Goal: Go to known website: Go to known website

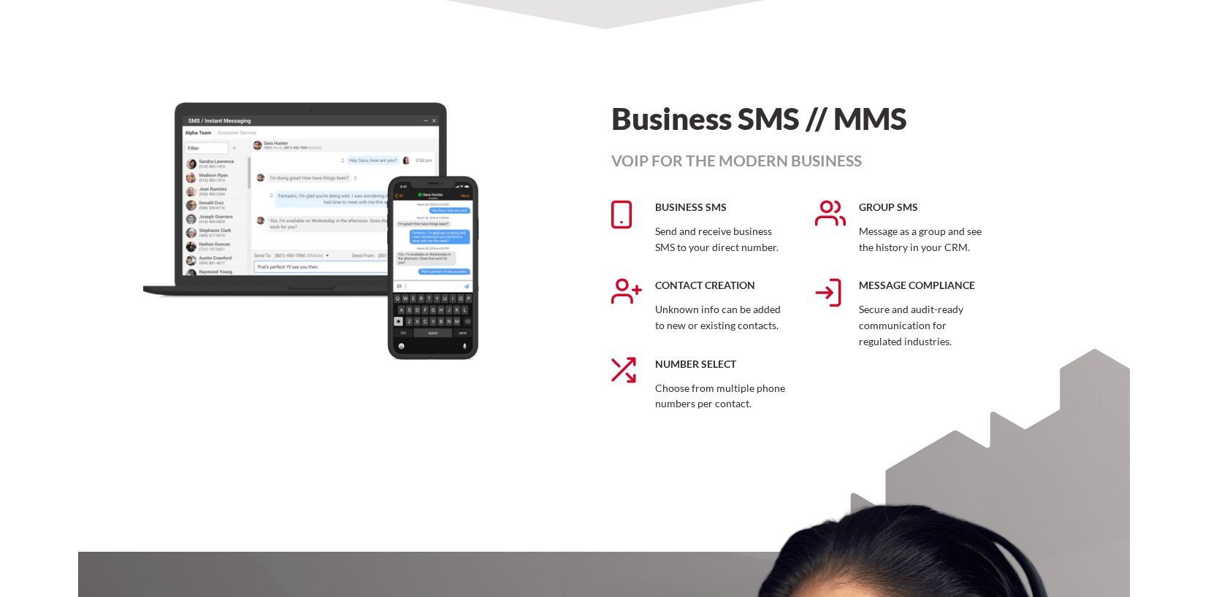
scroll to position [1282, 0]
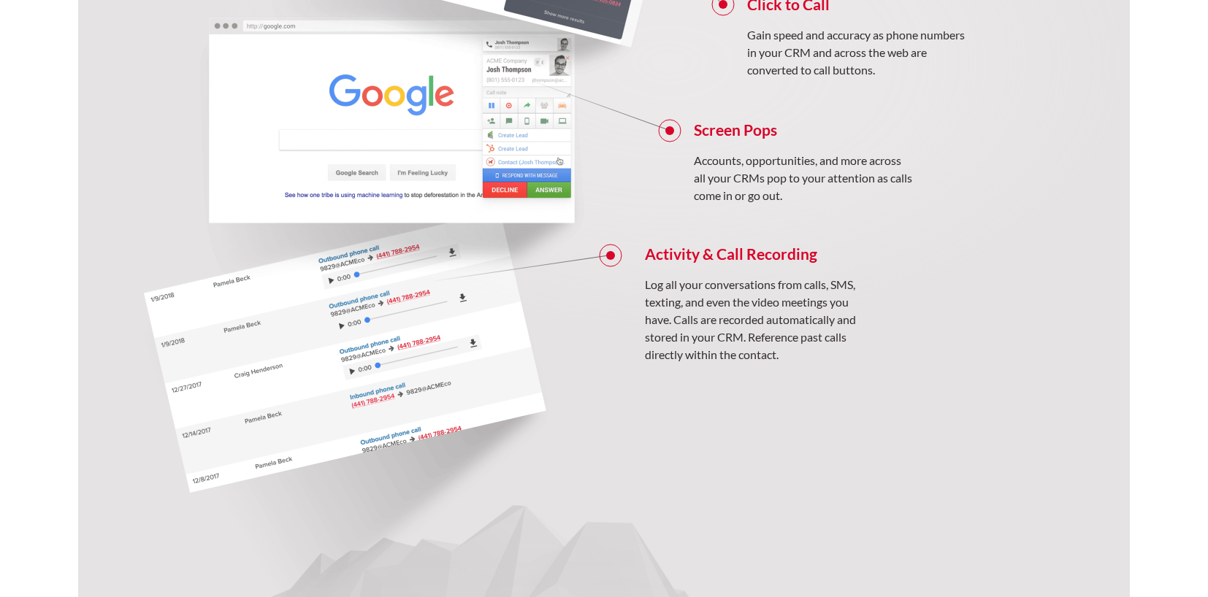
scroll to position [1282, 0]
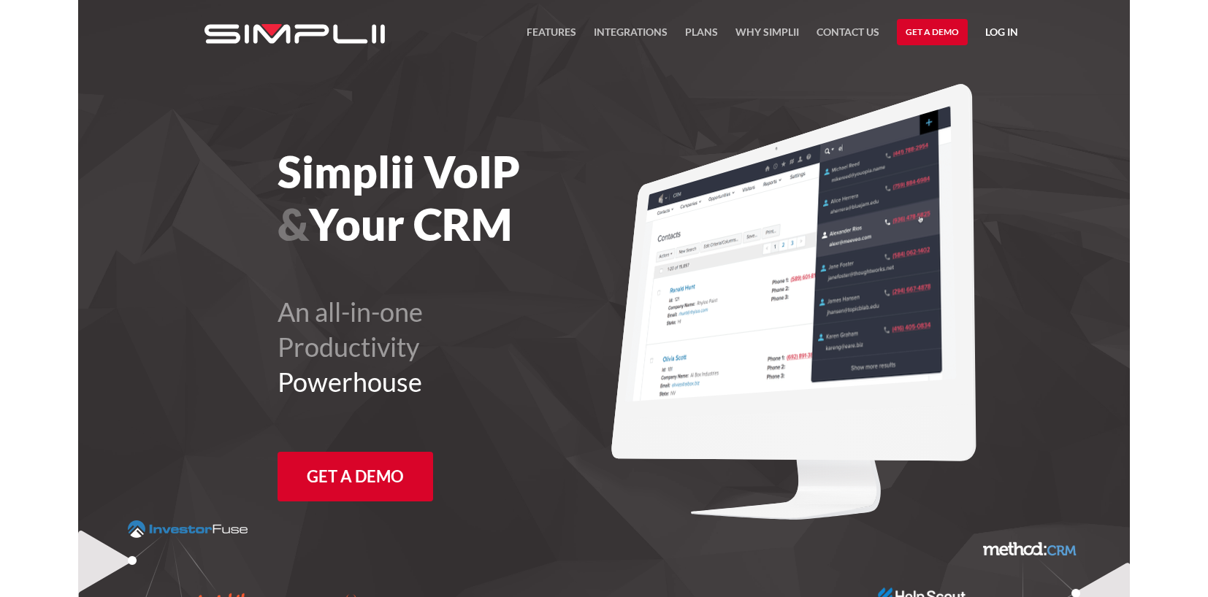
click at [992, 37] on link "Log in" at bounding box center [1001, 34] width 33 height 22
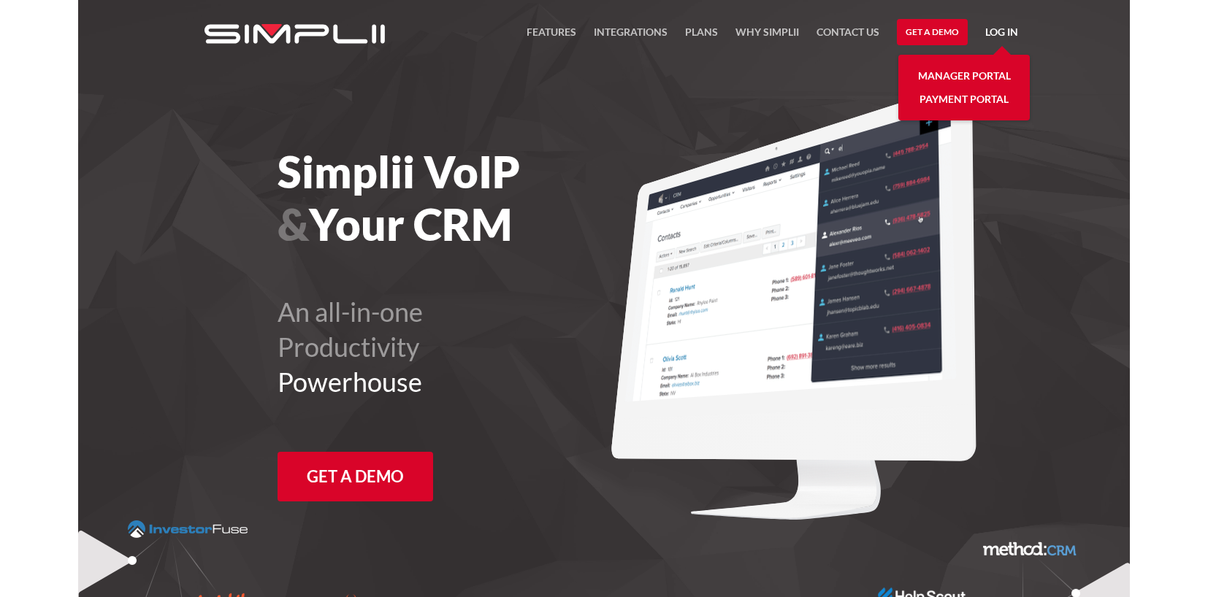
click at [967, 69] on link "Manager Portal" at bounding box center [964, 75] width 93 height 23
